Goal: Information Seeking & Learning: Learn about a topic

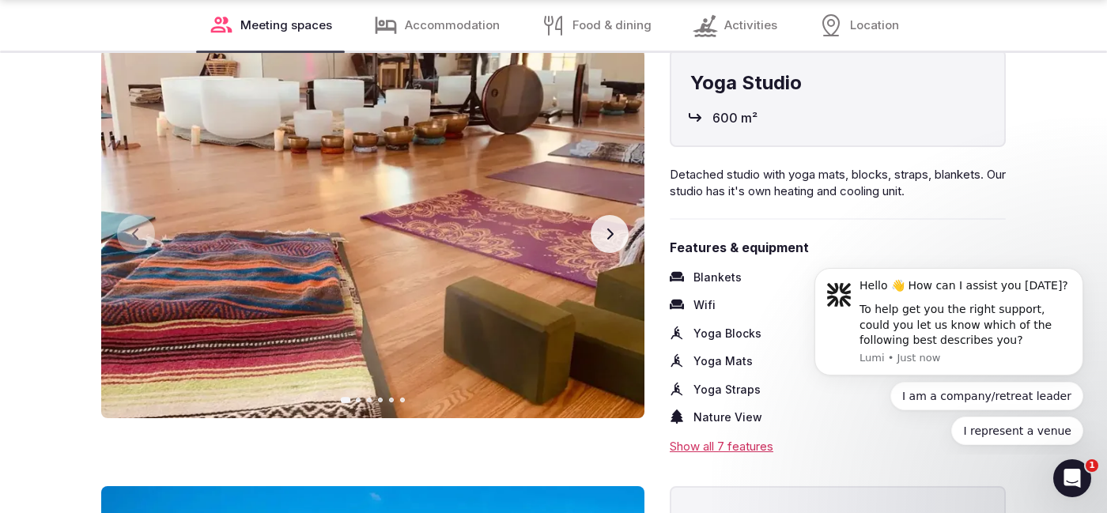
scroll to position [1815, 0]
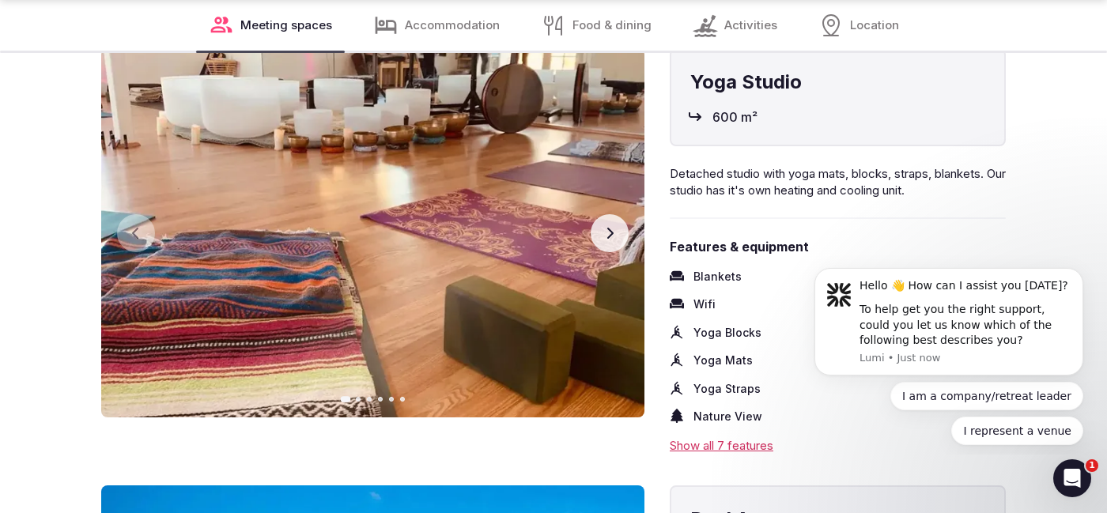
click at [604, 224] on button "Next slide" at bounding box center [609, 233] width 38 height 38
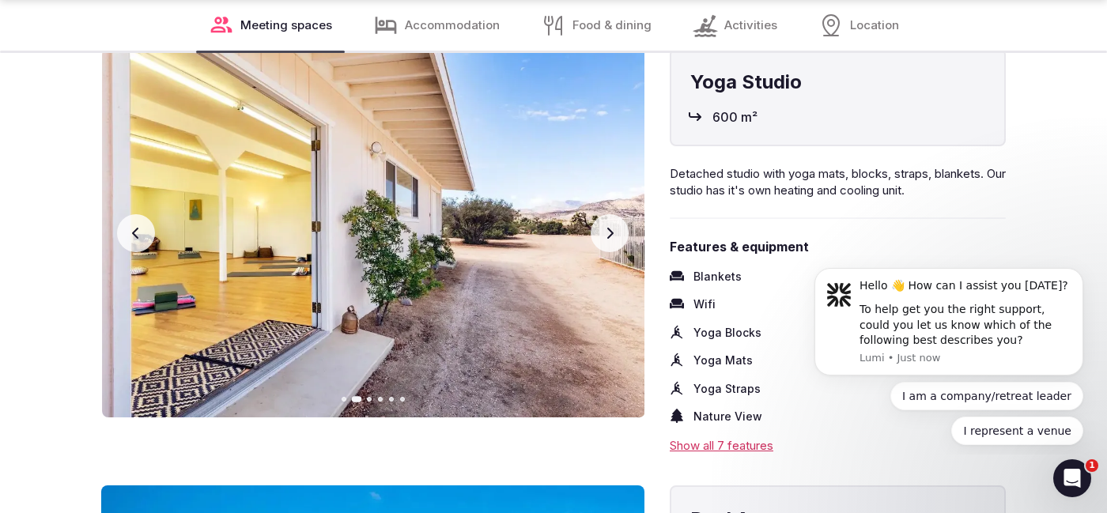
click at [604, 224] on button "Next slide" at bounding box center [609, 233] width 38 height 38
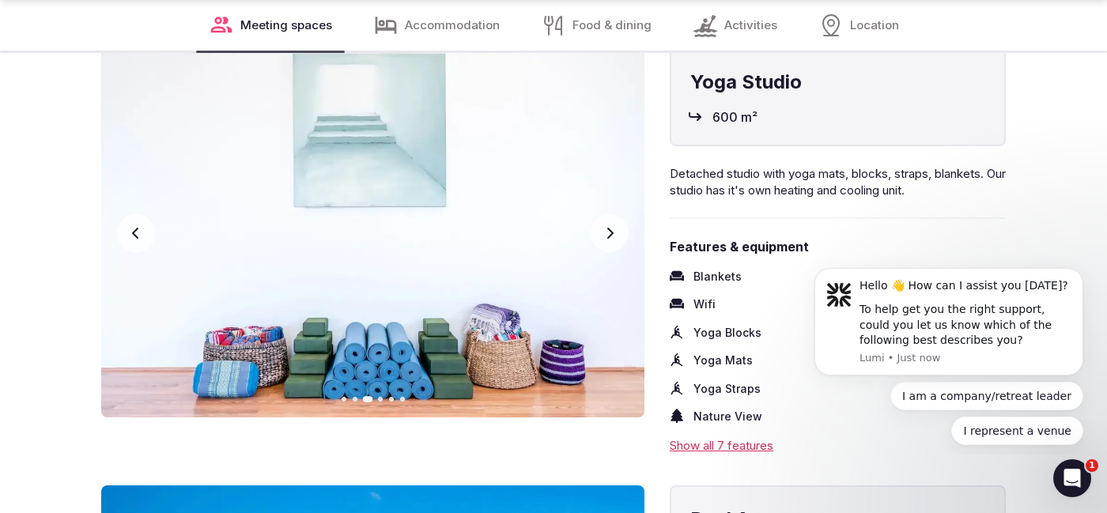
click at [604, 224] on button "Next slide" at bounding box center [609, 233] width 38 height 38
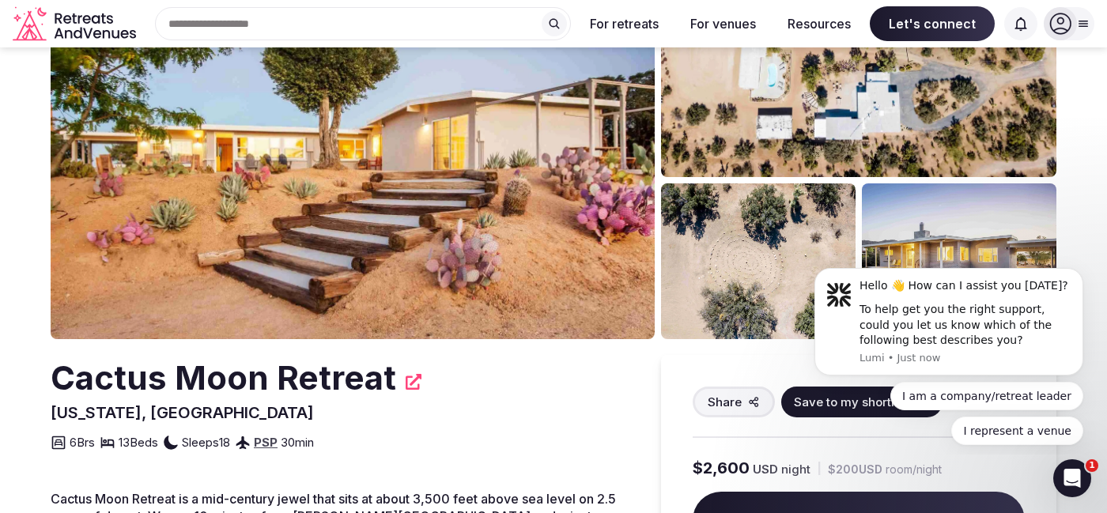
scroll to position [0, 0]
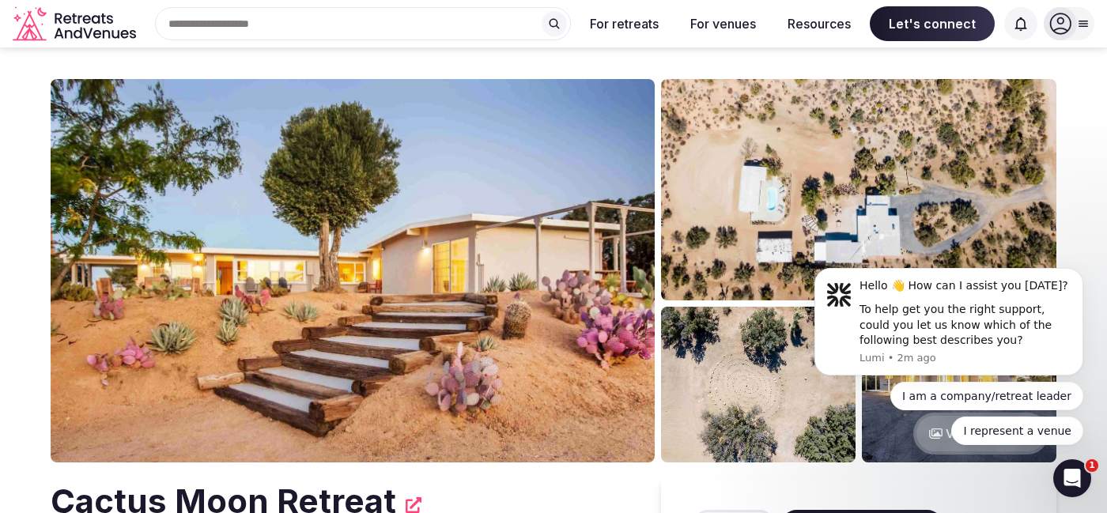
drag, startPoint x: 95, startPoint y: 21, endPoint x: 137, endPoint y: 1, distance: 46.7
click at [0, 0] on div "Search Popular Destinations Toscana, Italy Riviera Maya, Mexico Indonesia, Bali…" at bounding box center [553, 23] width 1107 height 47
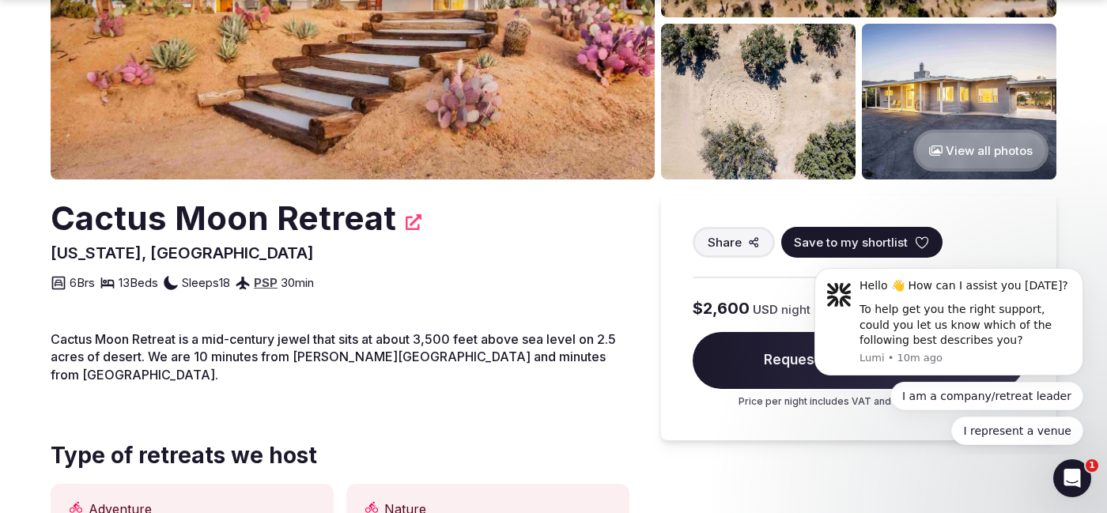
scroll to position [284, 0]
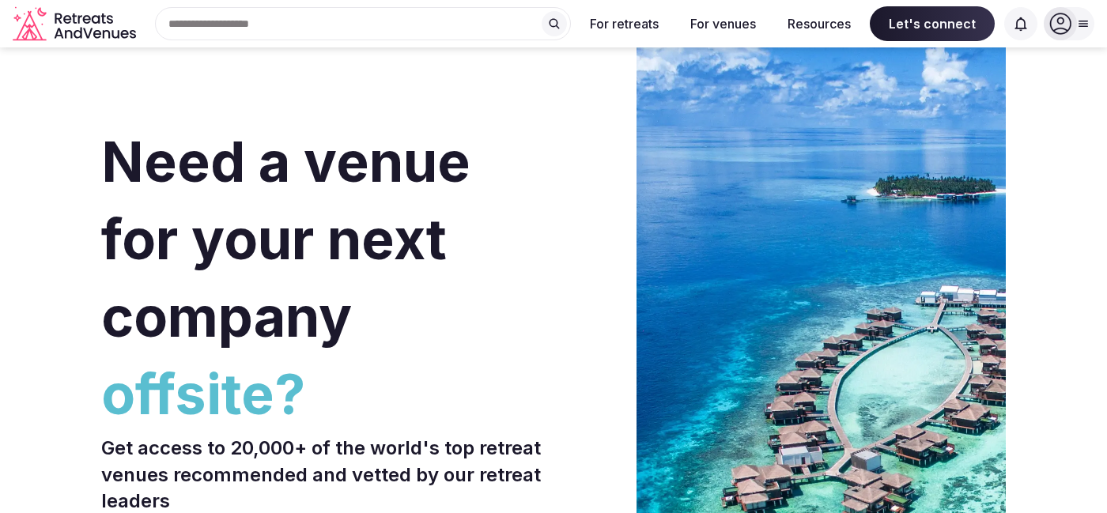
click at [384, 17] on input "text" at bounding box center [363, 23] width 416 height 33
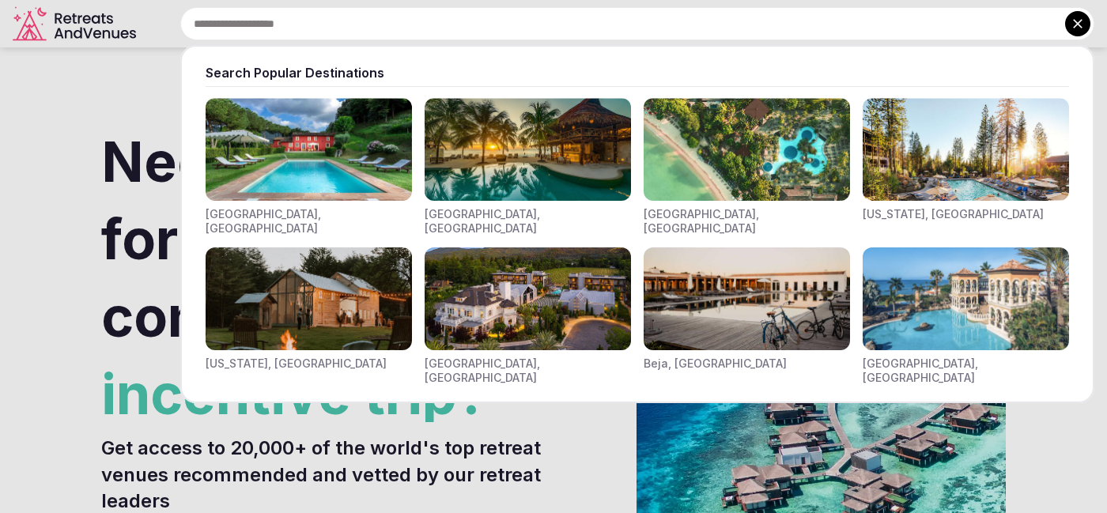
click at [949, 168] on img "Visit venues for California, USA" at bounding box center [965, 149] width 206 height 103
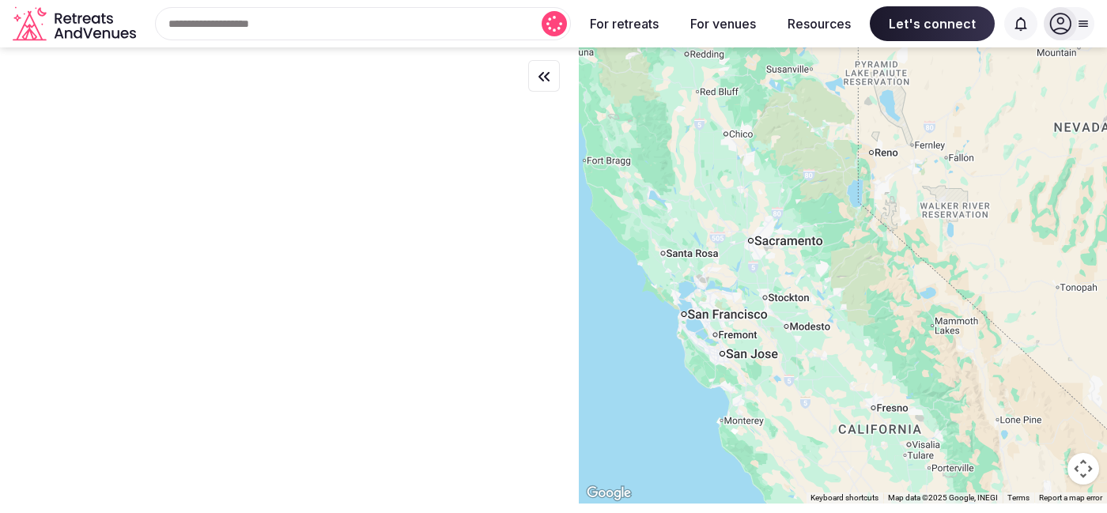
drag, startPoint x: 794, startPoint y: 195, endPoint x: 851, endPoint y: 274, distance: 97.9
click at [851, 274] on div at bounding box center [843, 275] width 528 height 456
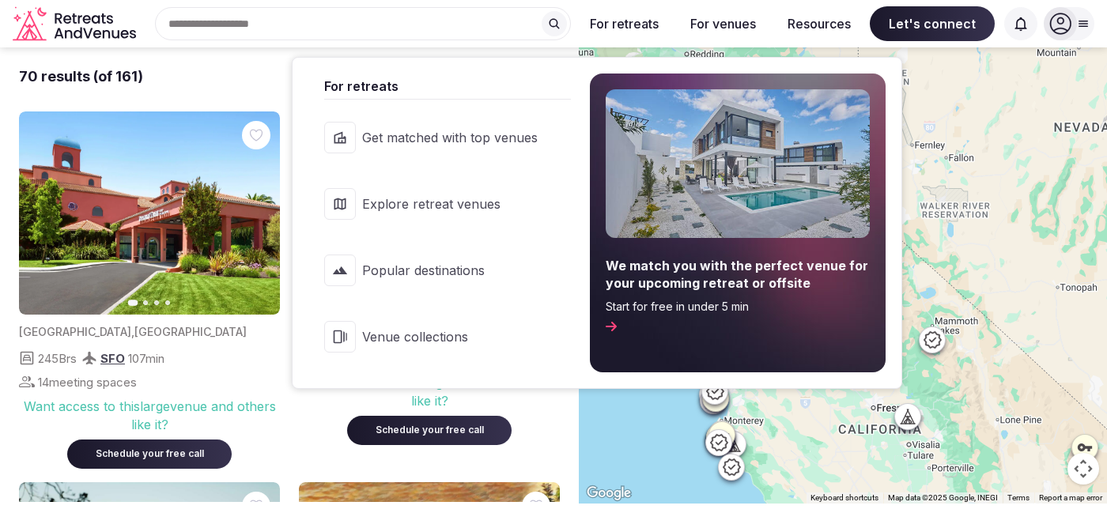
click at [489, 192] on link "Explore retreat venues" at bounding box center [439, 203] width 262 height 63
click at [429, 199] on span "Explore retreat venues" at bounding box center [449, 203] width 175 height 17
